Goal: Task Accomplishment & Management: Manage account settings

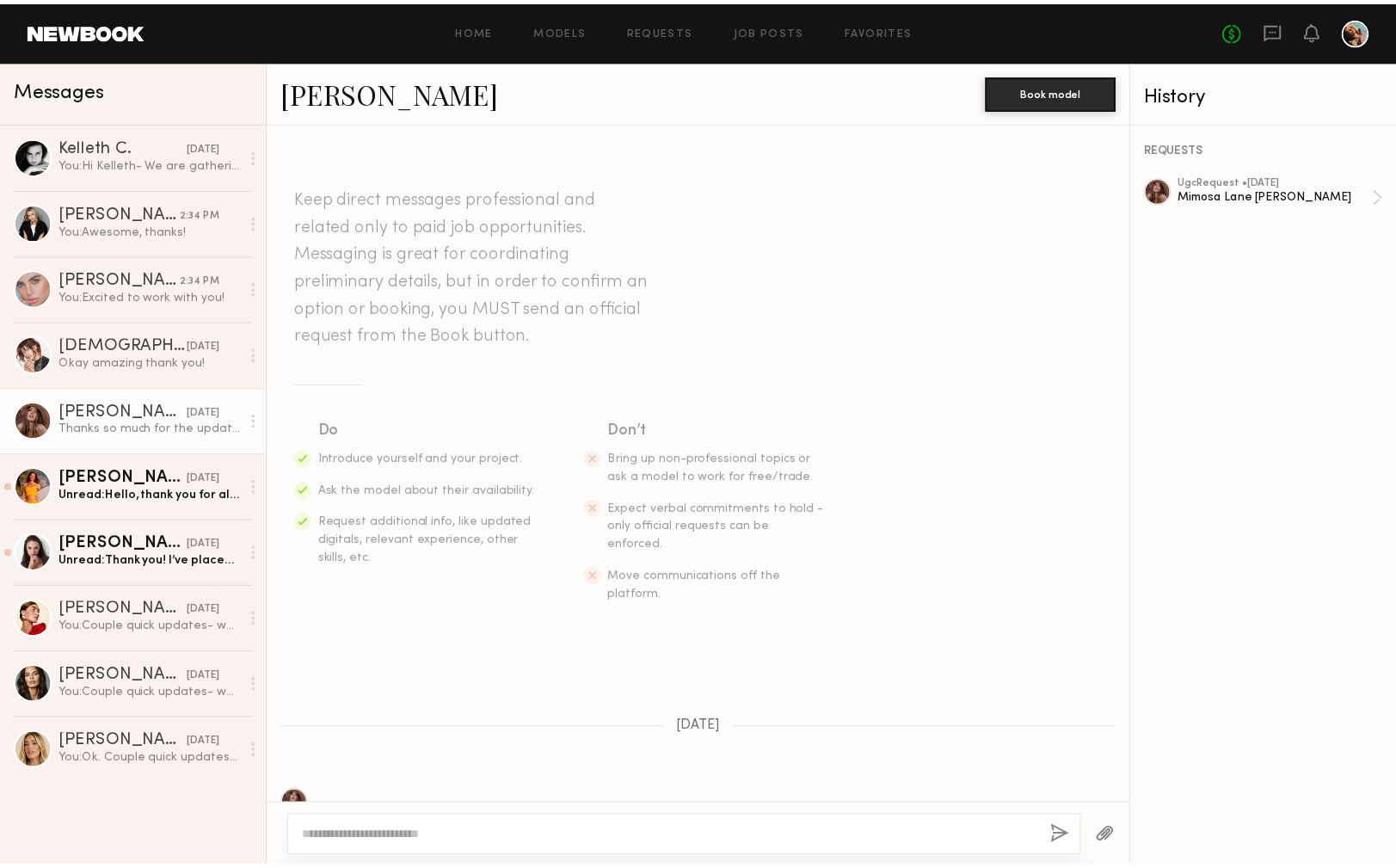
scroll to position [936, 0]
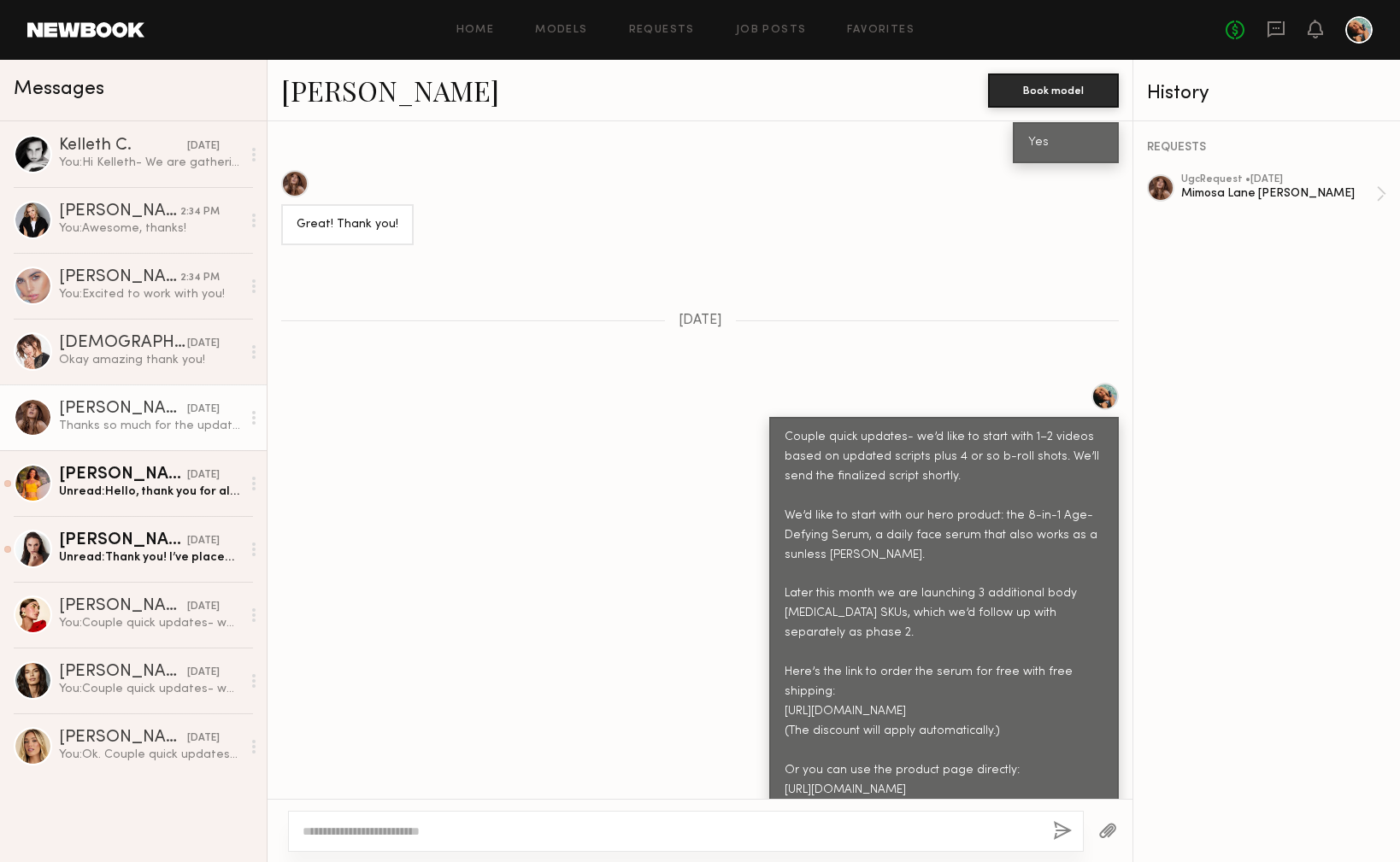
click at [1347, 28] on div at bounding box center [1359, 31] width 28 height 28
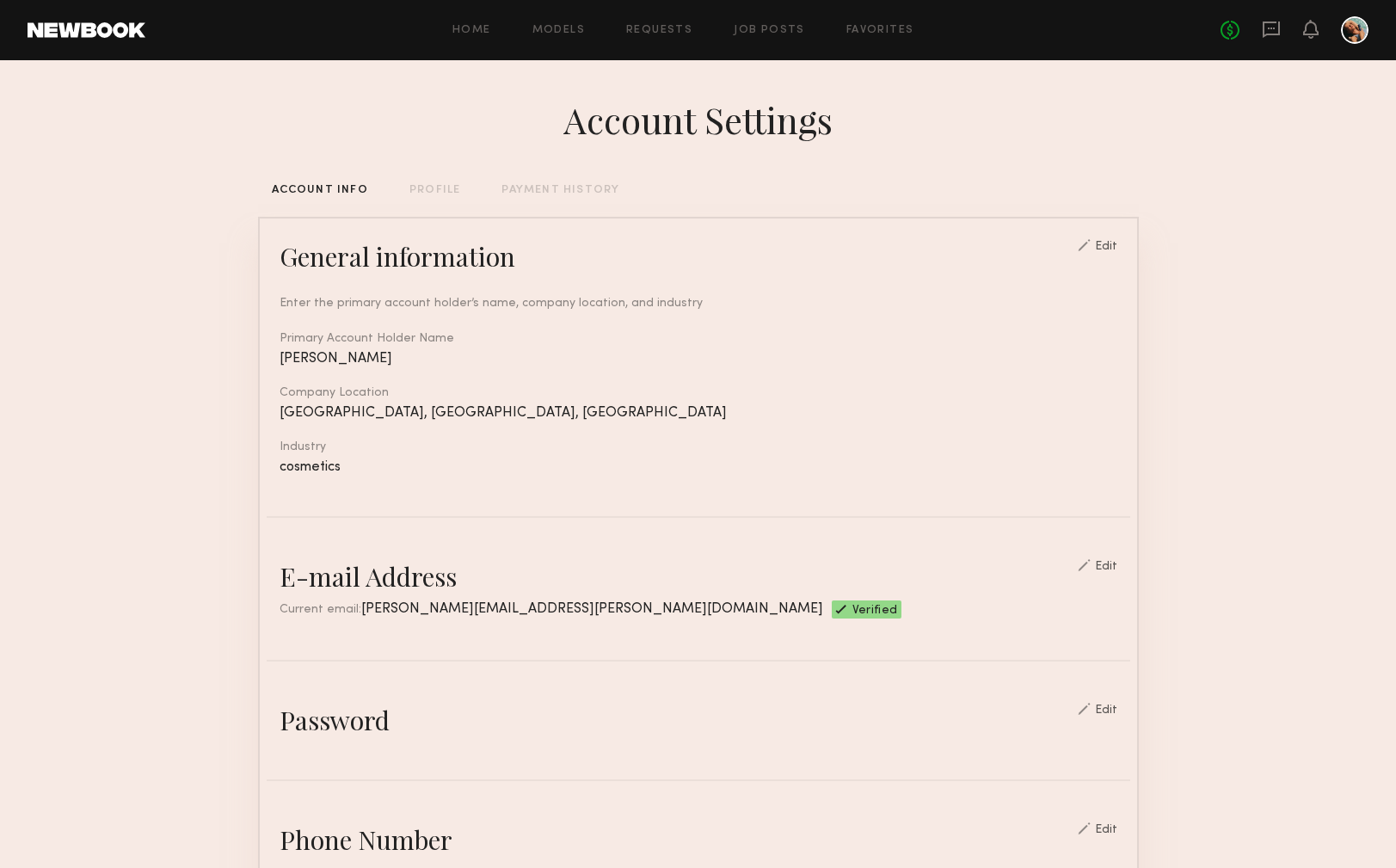
click at [1319, 28] on div "No fees up to $5,000" at bounding box center [1294, 31] width 148 height 28
click at [1313, 32] on icon at bounding box center [1310, 28] width 14 height 12
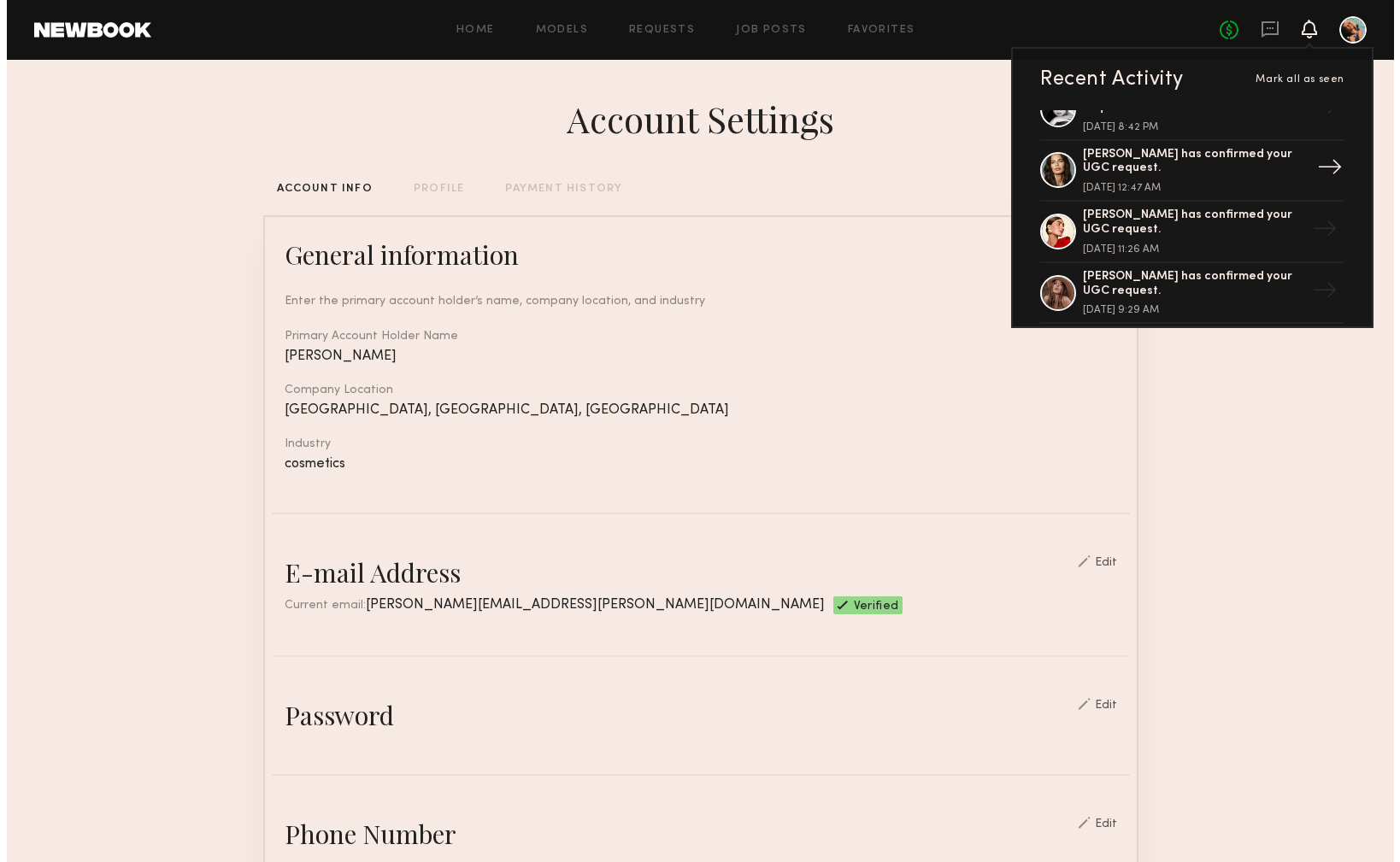
scroll to position [356, 0]
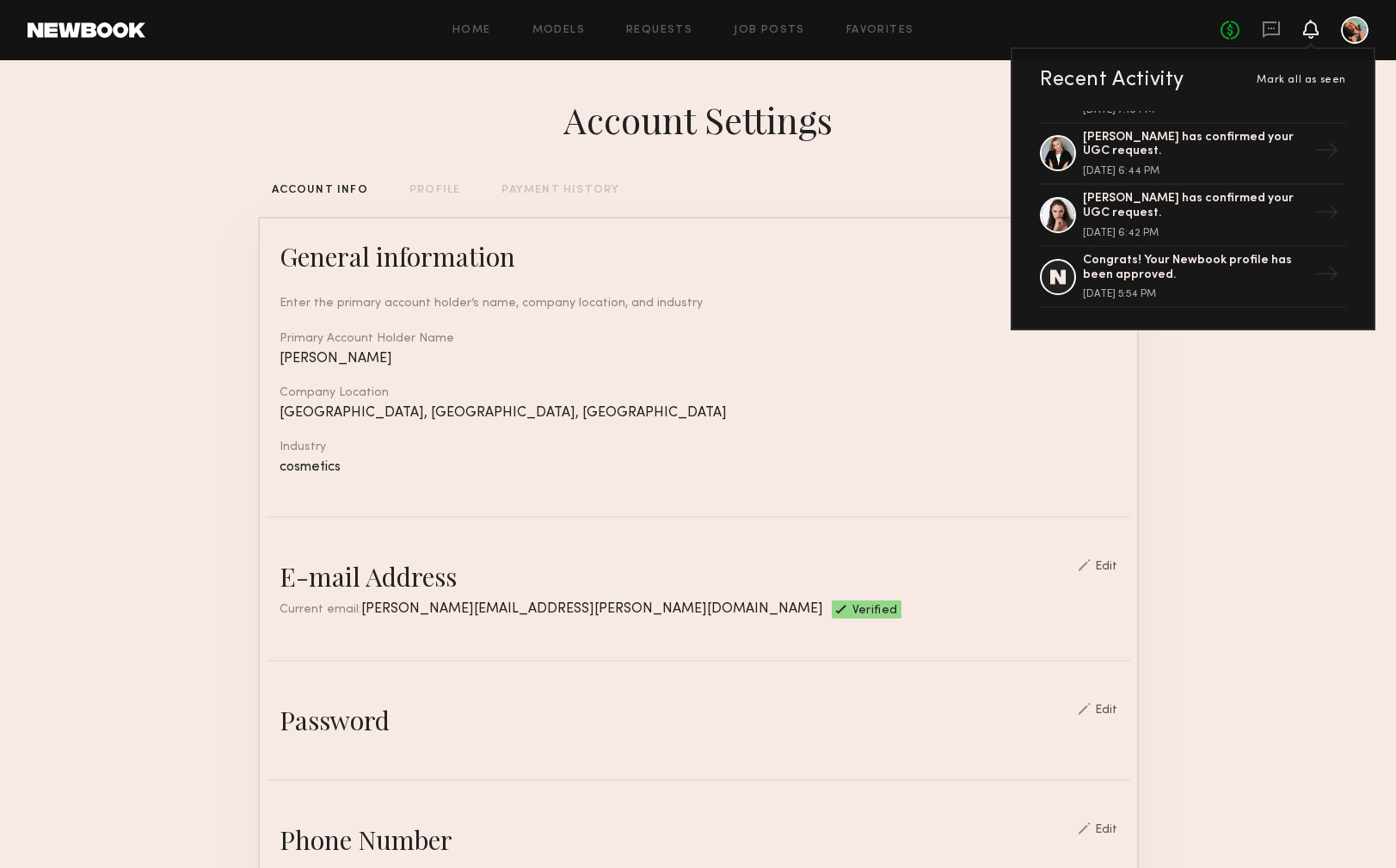
click at [1356, 35] on div at bounding box center [1355, 31] width 28 height 28
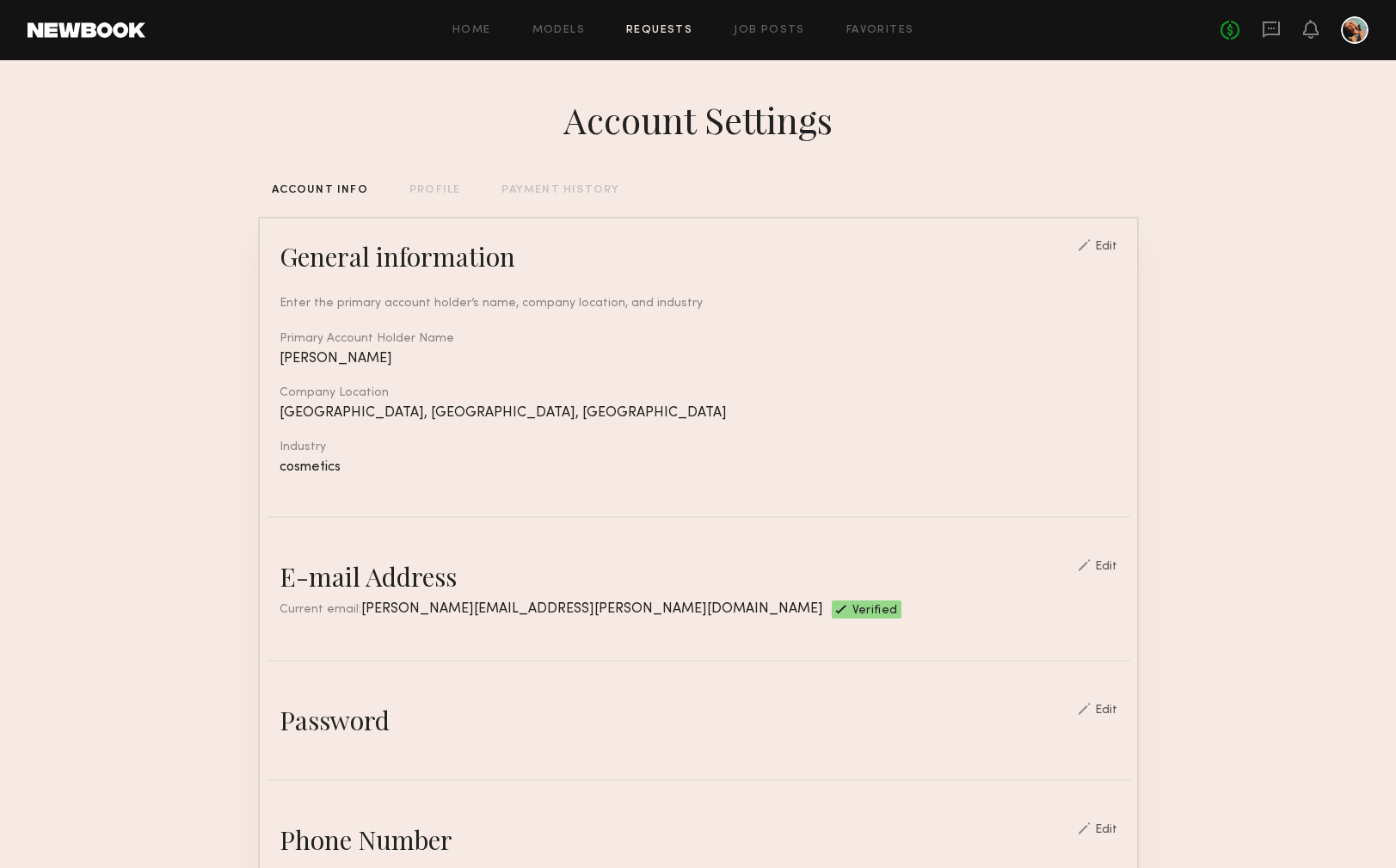
click at [676, 27] on link "Requests" at bounding box center [658, 31] width 66 height 11
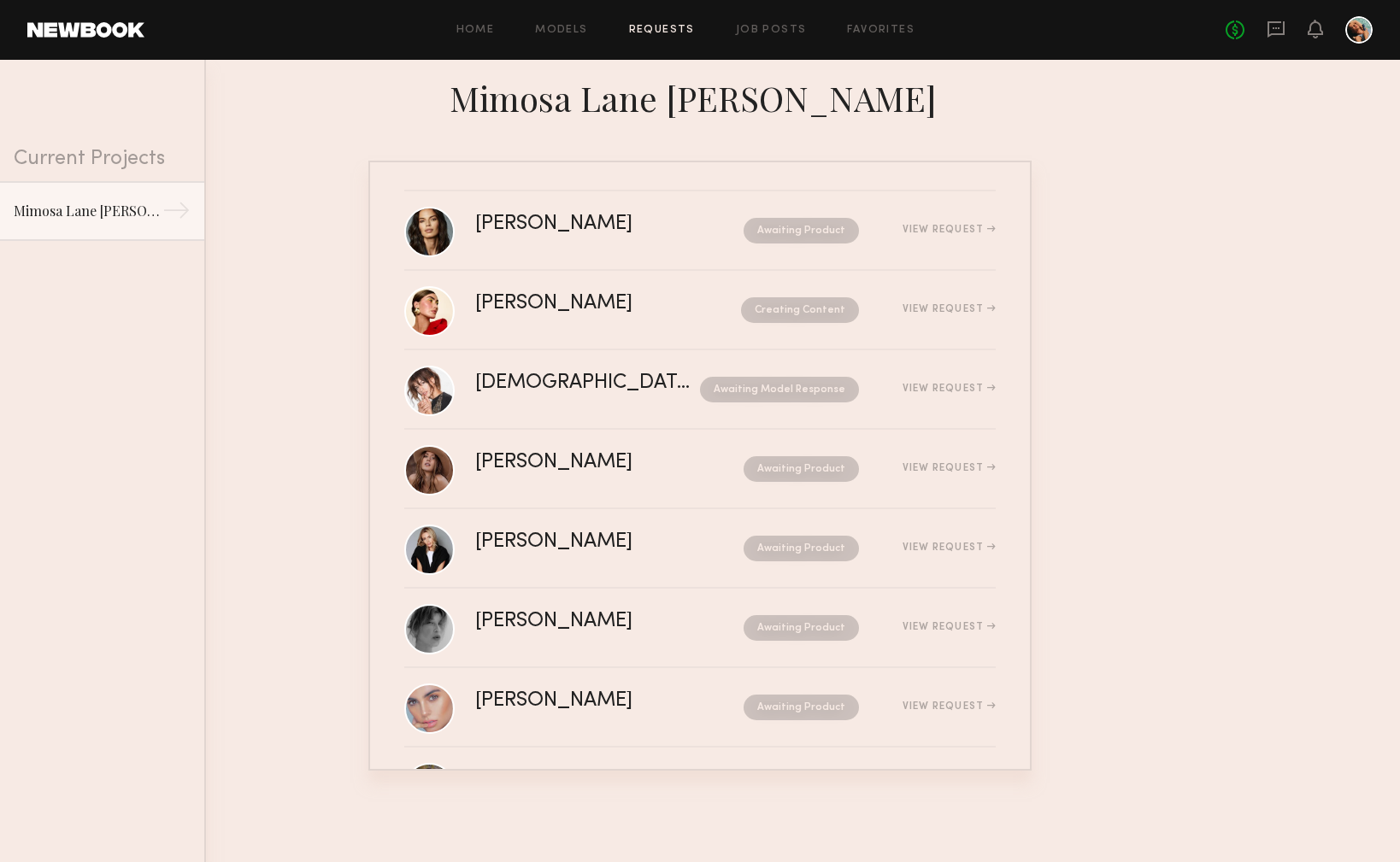
click at [560, 41] on div "Home Models Requests Job Posts Favorites Sign Out No fees up to $5,000" at bounding box center [758, 31] width 1228 height 28
click at [560, 34] on link "Models" at bounding box center [561, 31] width 52 height 11
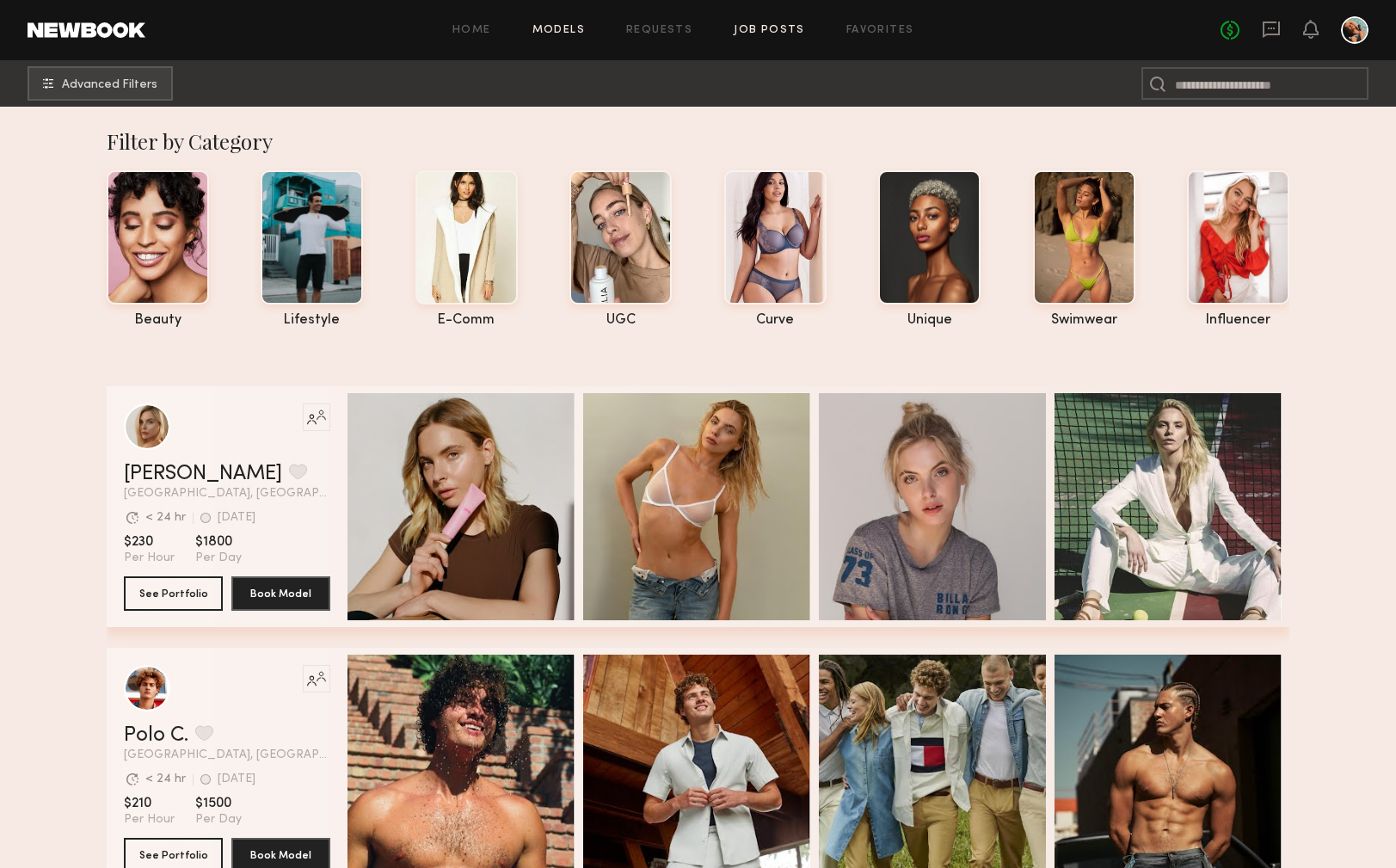
click at [790, 31] on link "Job Posts" at bounding box center [769, 31] width 72 height 11
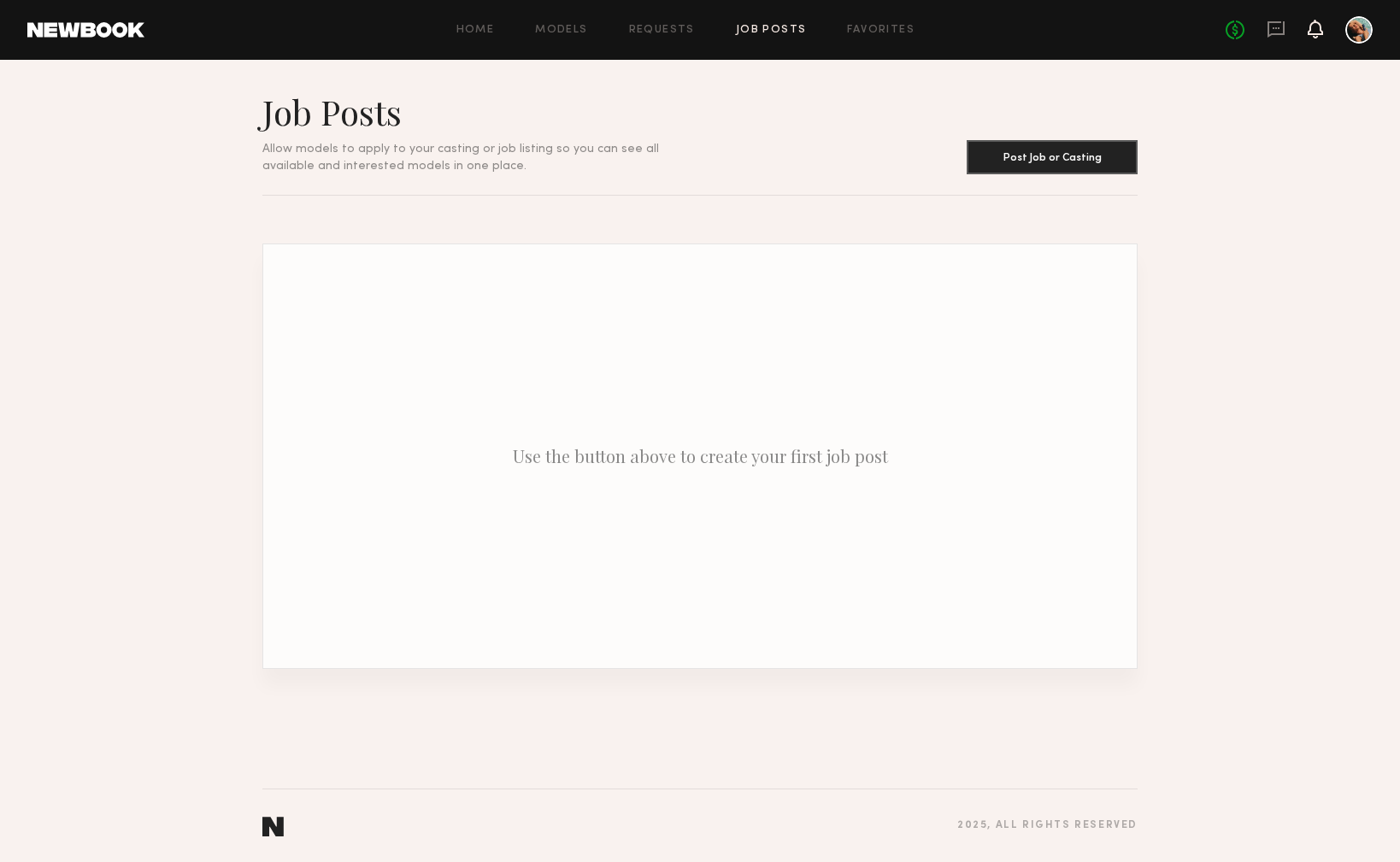
click at [1313, 34] on icon at bounding box center [1315, 29] width 16 height 18
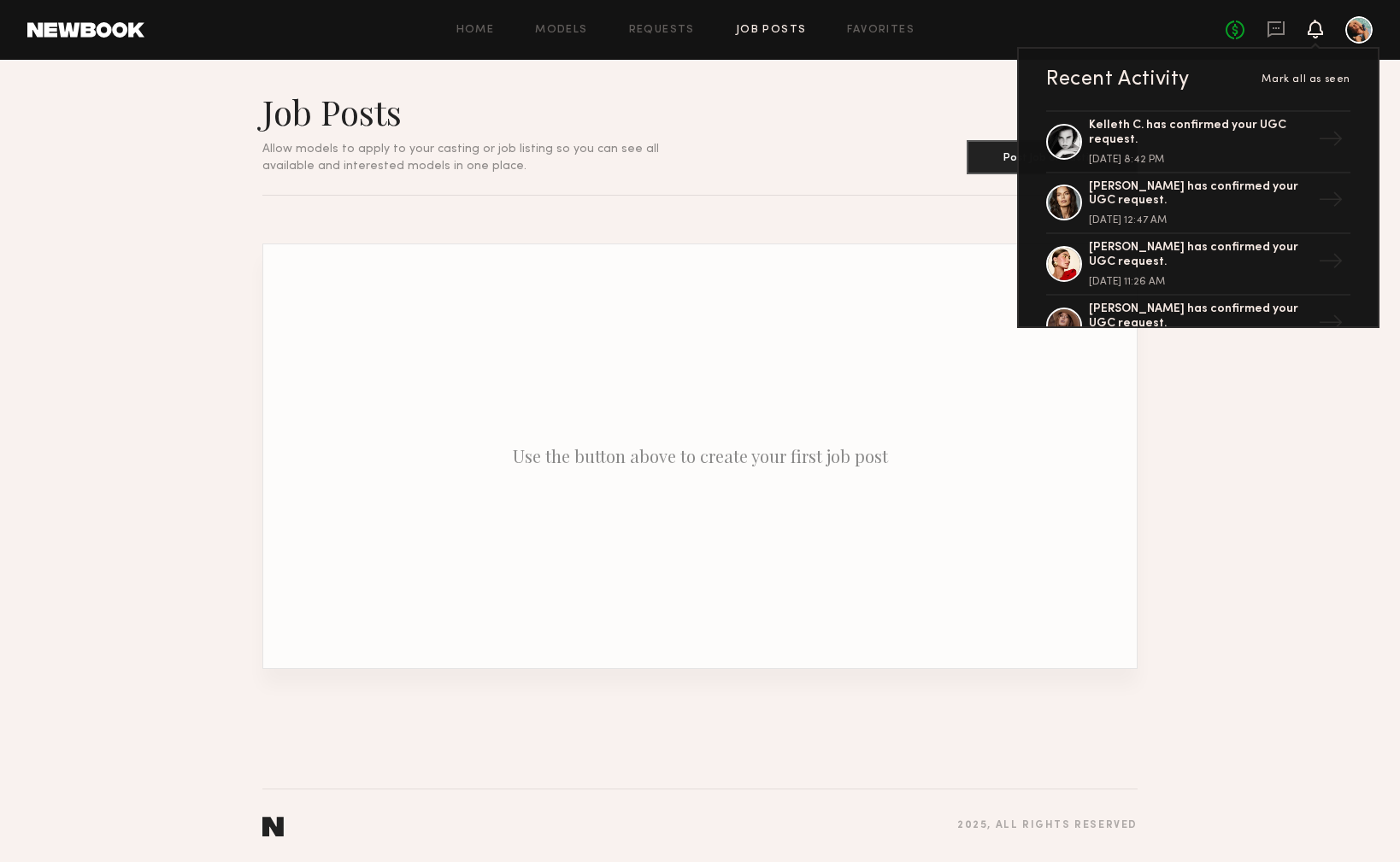
click at [1357, 31] on div at bounding box center [1359, 31] width 28 height 28
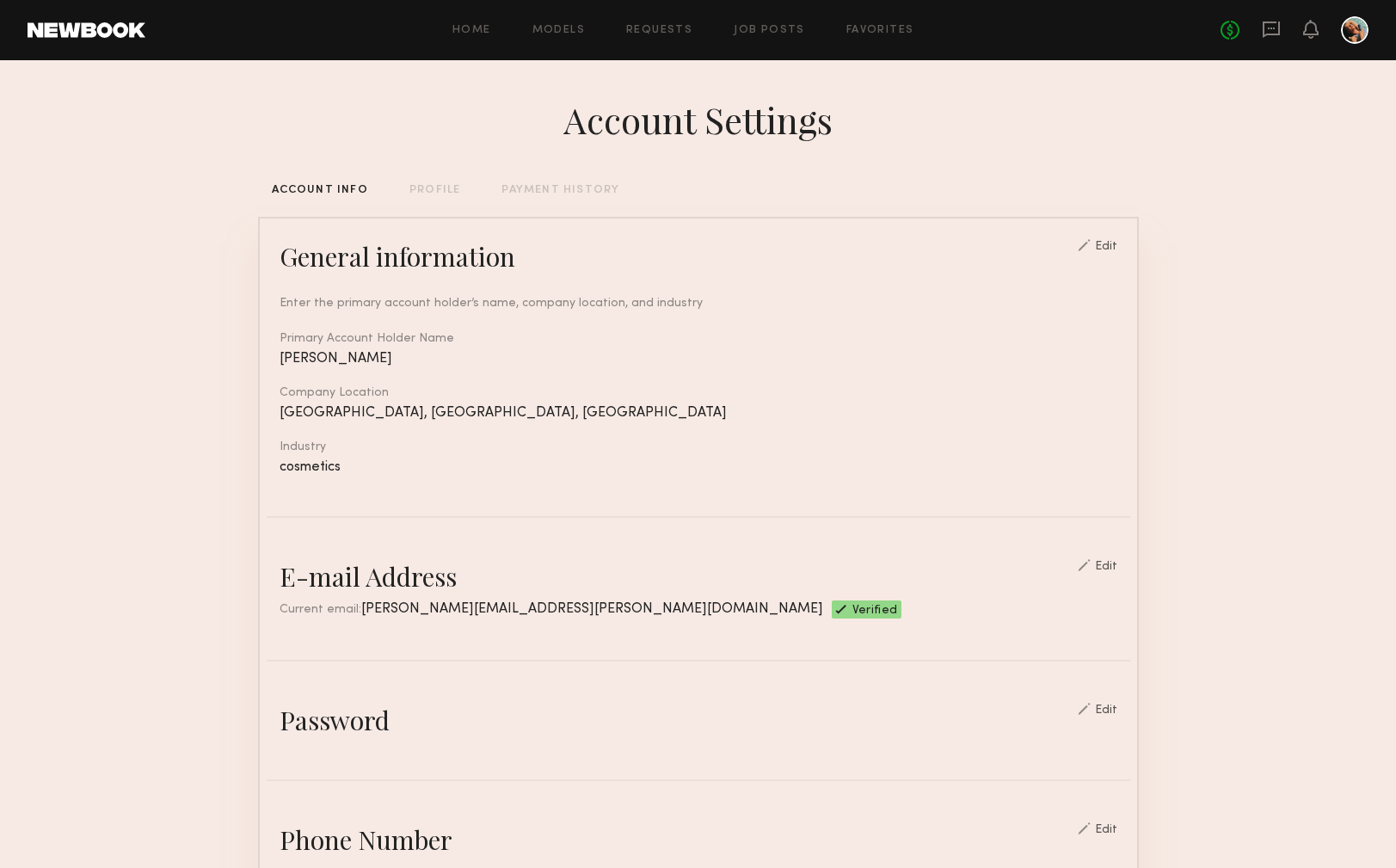
click at [135, 38] on header "Home Models Requests Job Posts Favorites Sign Out No fees up to $5,000" at bounding box center [698, 30] width 1396 height 61
click at [114, 35] on link at bounding box center [87, 30] width 118 height 16
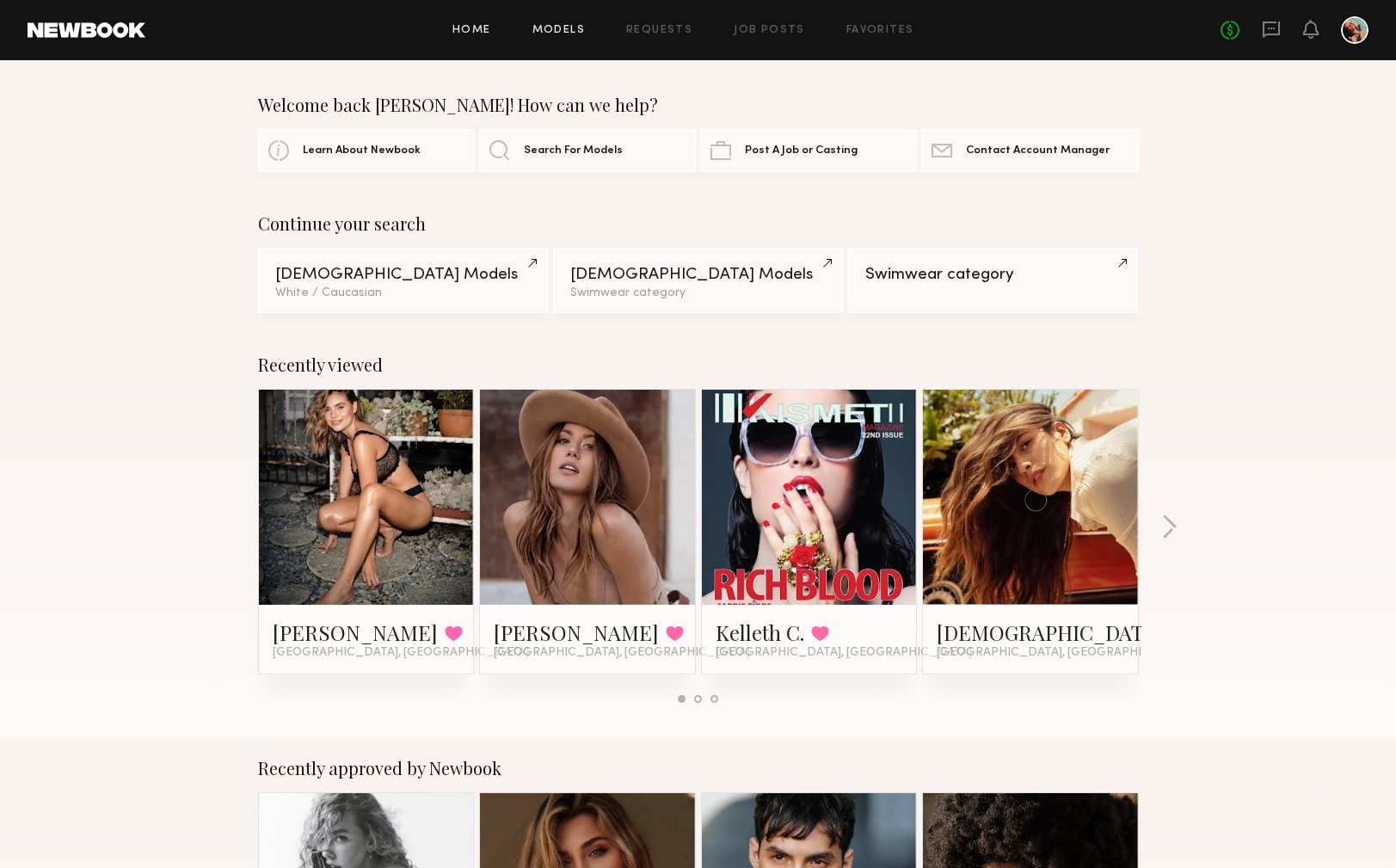
click at [547, 33] on link "Models" at bounding box center [559, 31] width 52 height 11
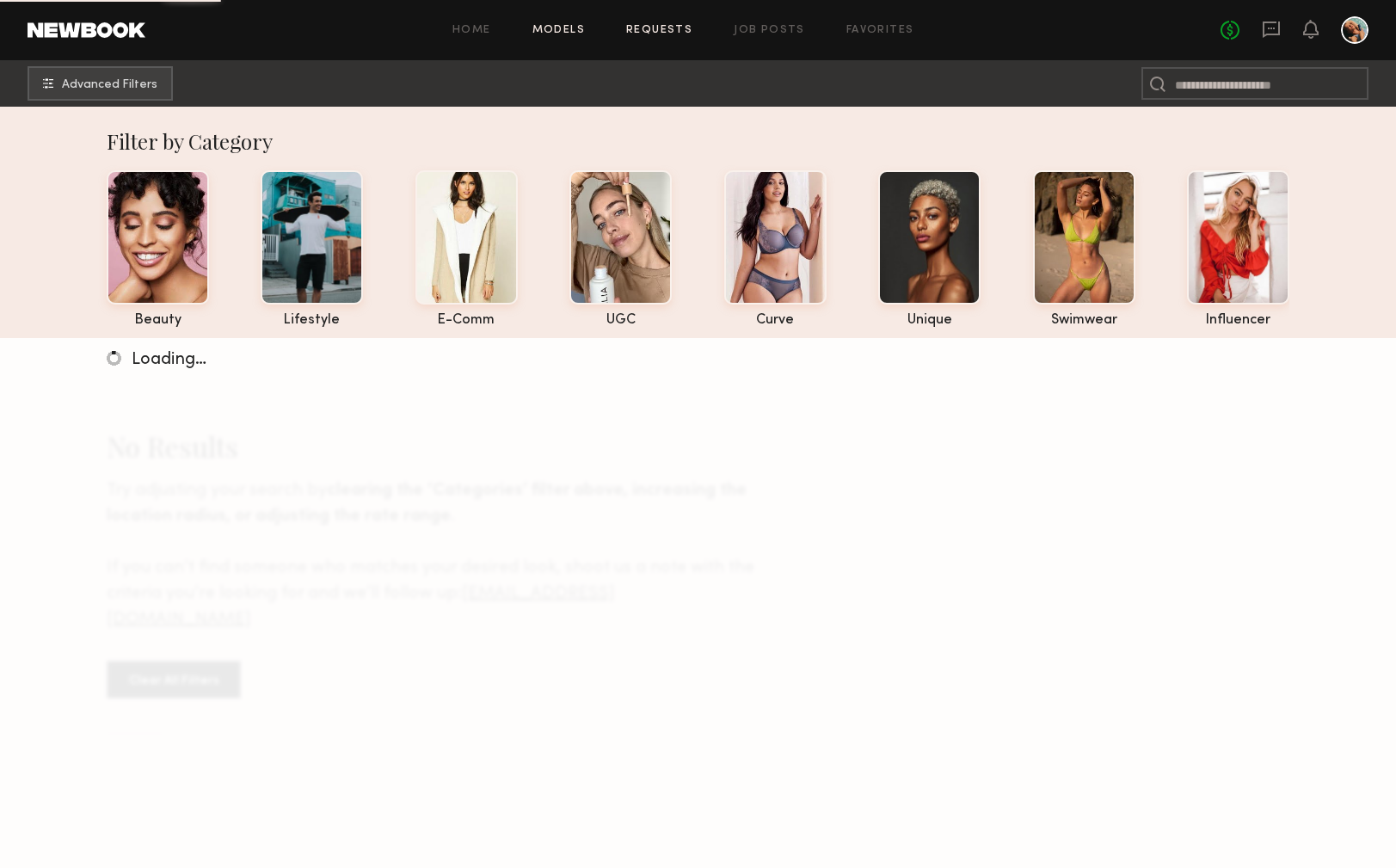
click at [643, 29] on link "Requests" at bounding box center [658, 31] width 66 height 11
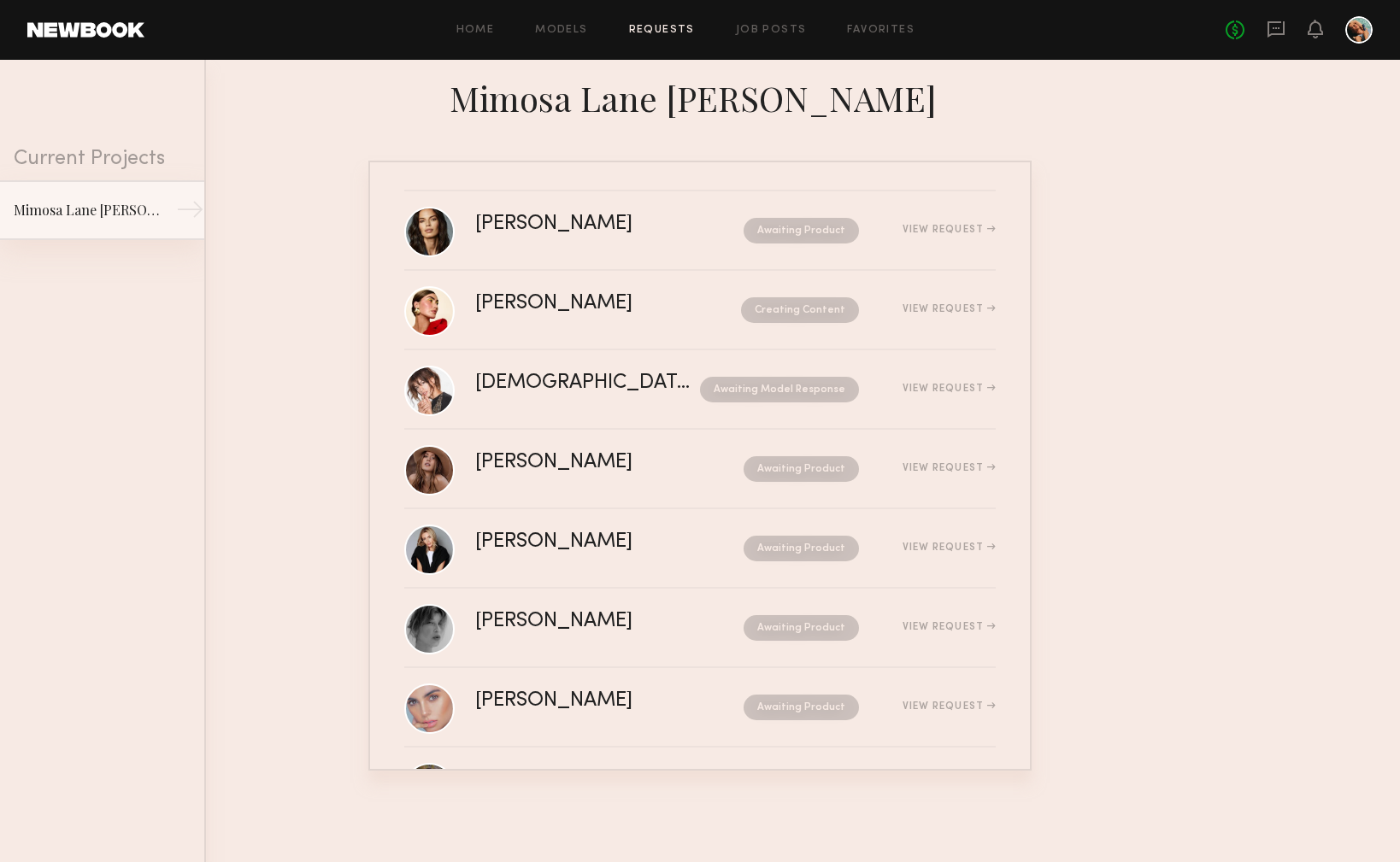
click at [116, 218] on div "Mimosa Lane [PERSON_NAME]" at bounding box center [88, 210] width 149 height 20
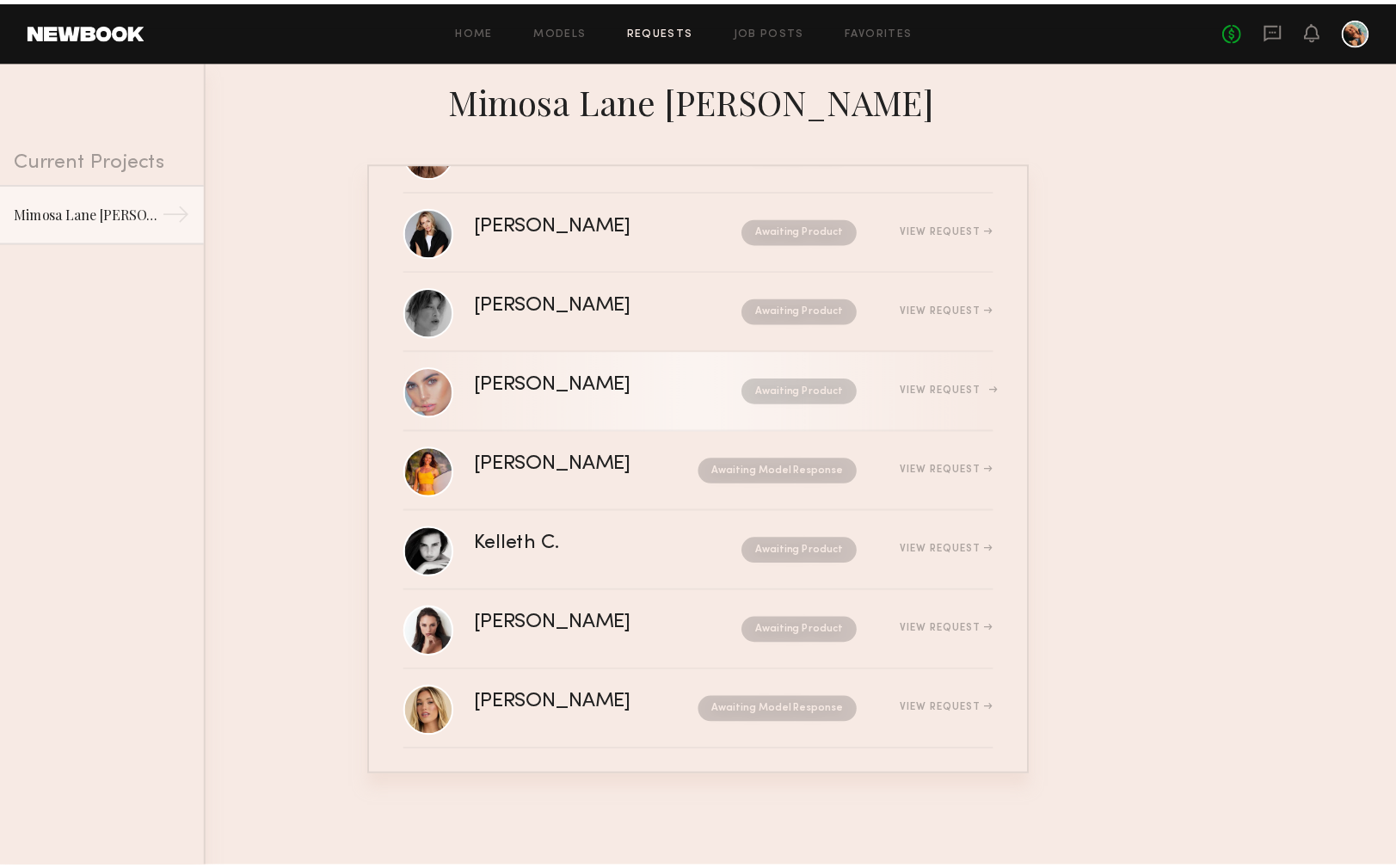
scroll to position [326, 0]
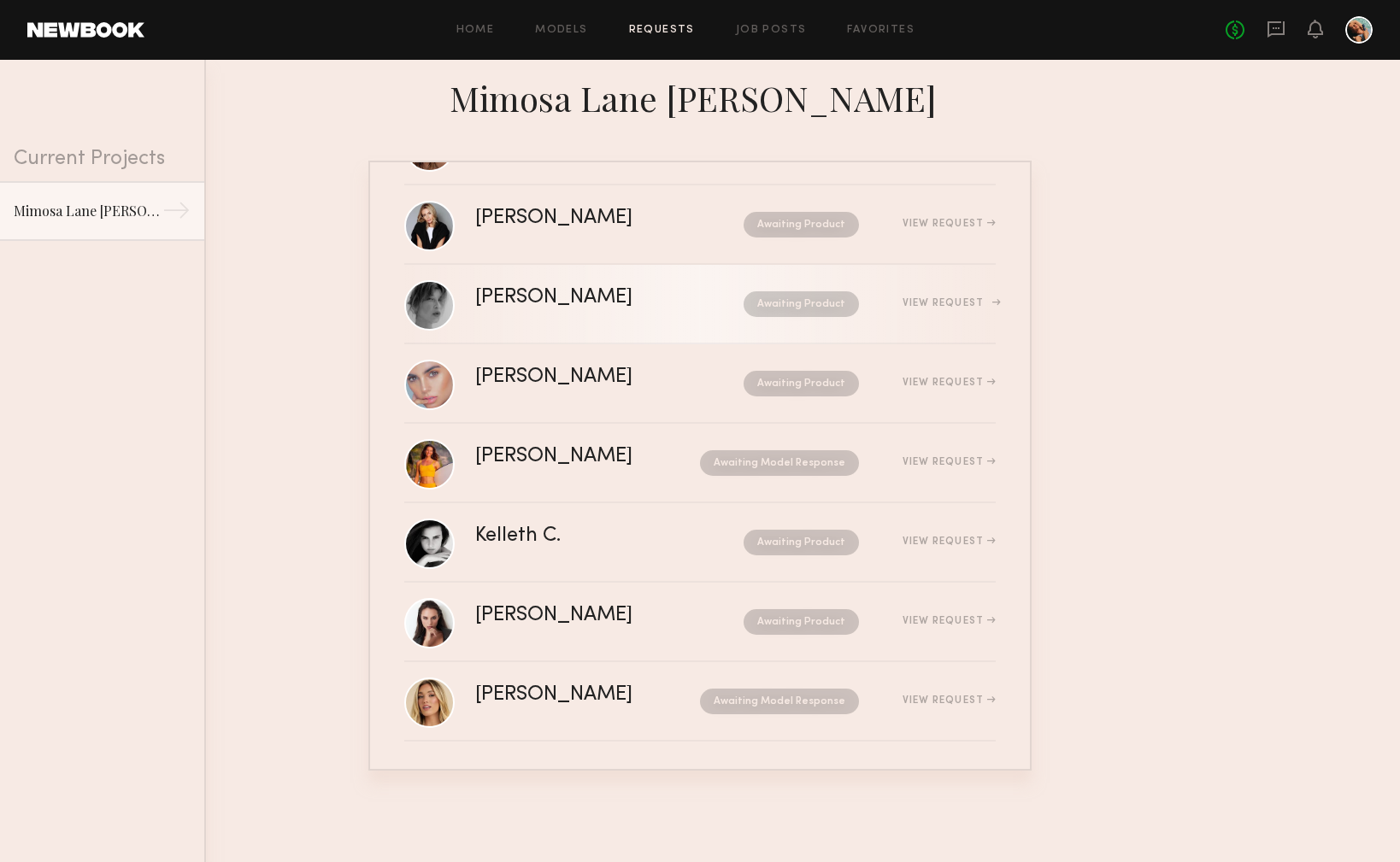
click at [621, 324] on link "[PERSON_NAME] Awaiting Product View Request" at bounding box center [700, 304] width 591 height 80
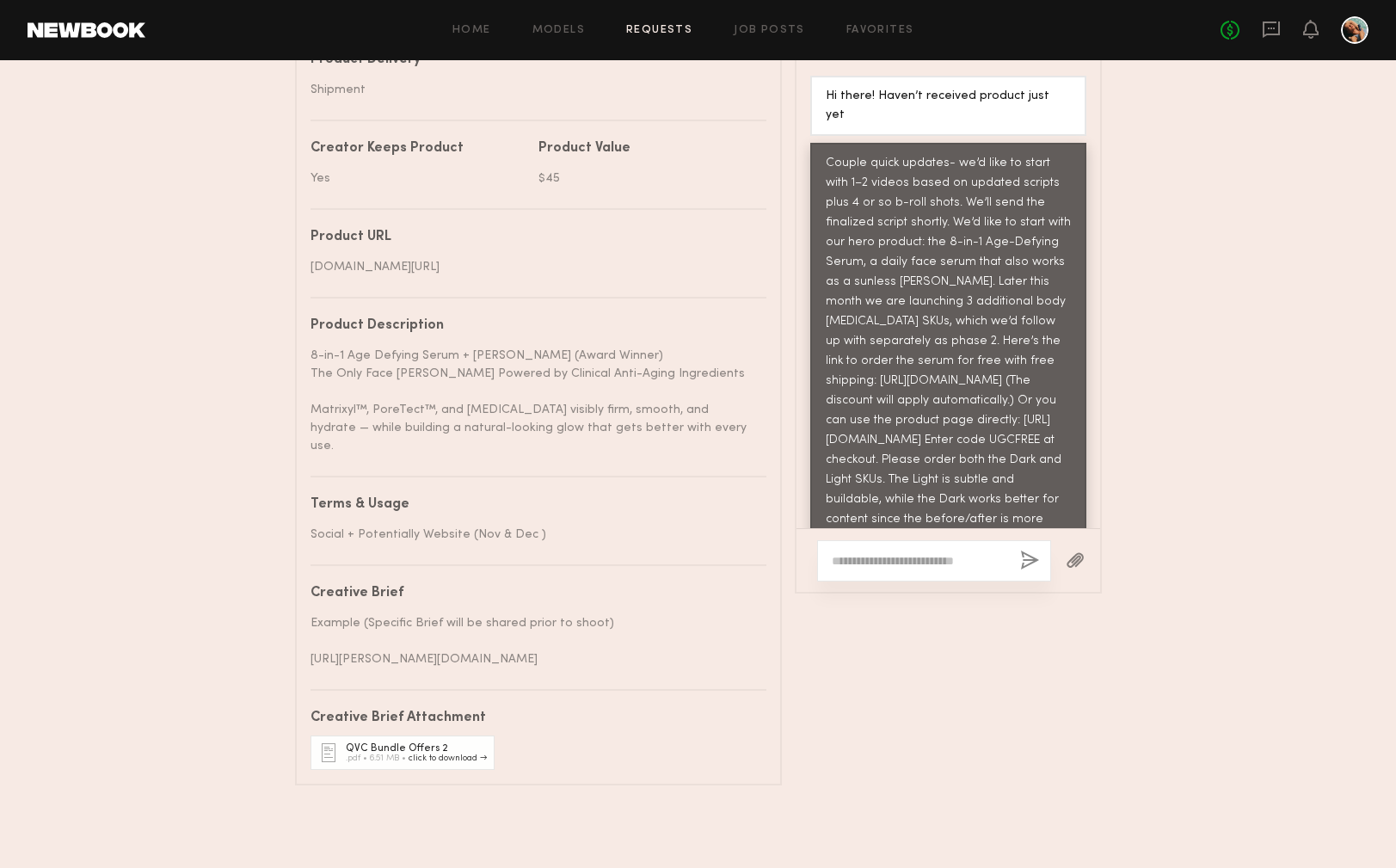
scroll to position [1025, 0]
